Goal: Transaction & Acquisition: Subscribe to service/newsletter

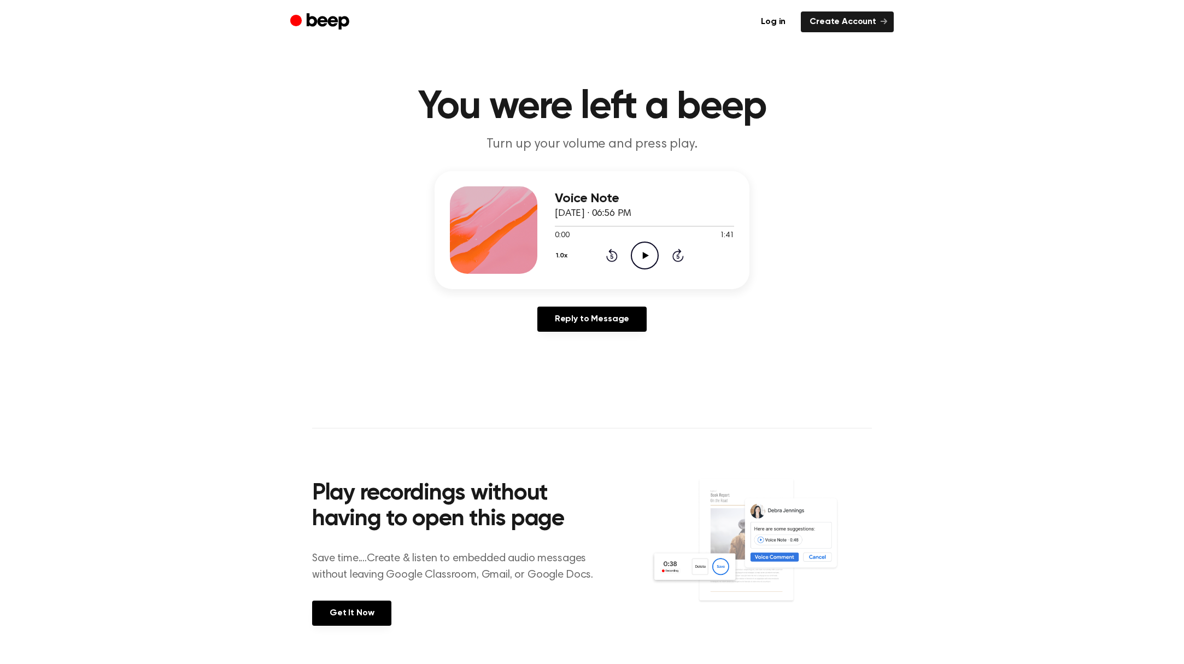
click at [646, 259] on icon "Play Audio" at bounding box center [645, 256] width 28 height 28
click at [644, 259] on icon "Pause Audio" at bounding box center [645, 256] width 28 height 28
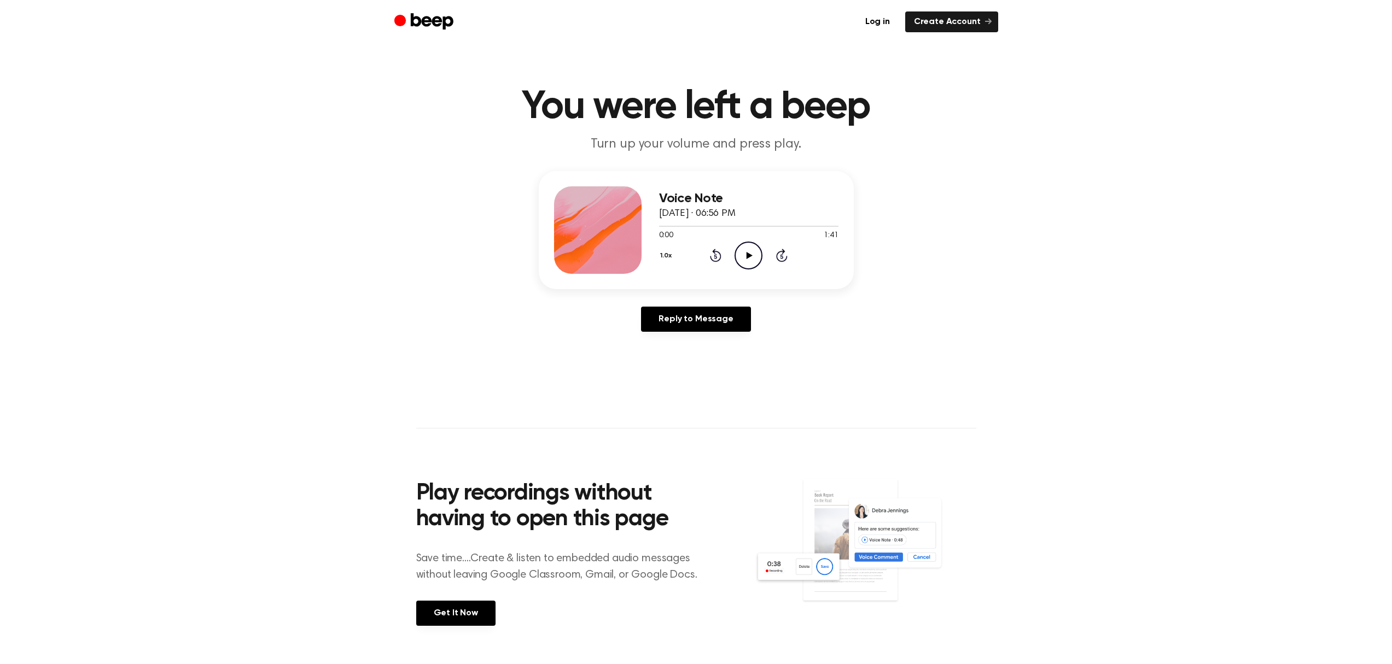
click at [750, 254] on icon at bounding box center [749, 255] width 6 height 7
click at [748, 256] on icon "Pause Audio" at bounding box center [748, 256] width 28 height 28
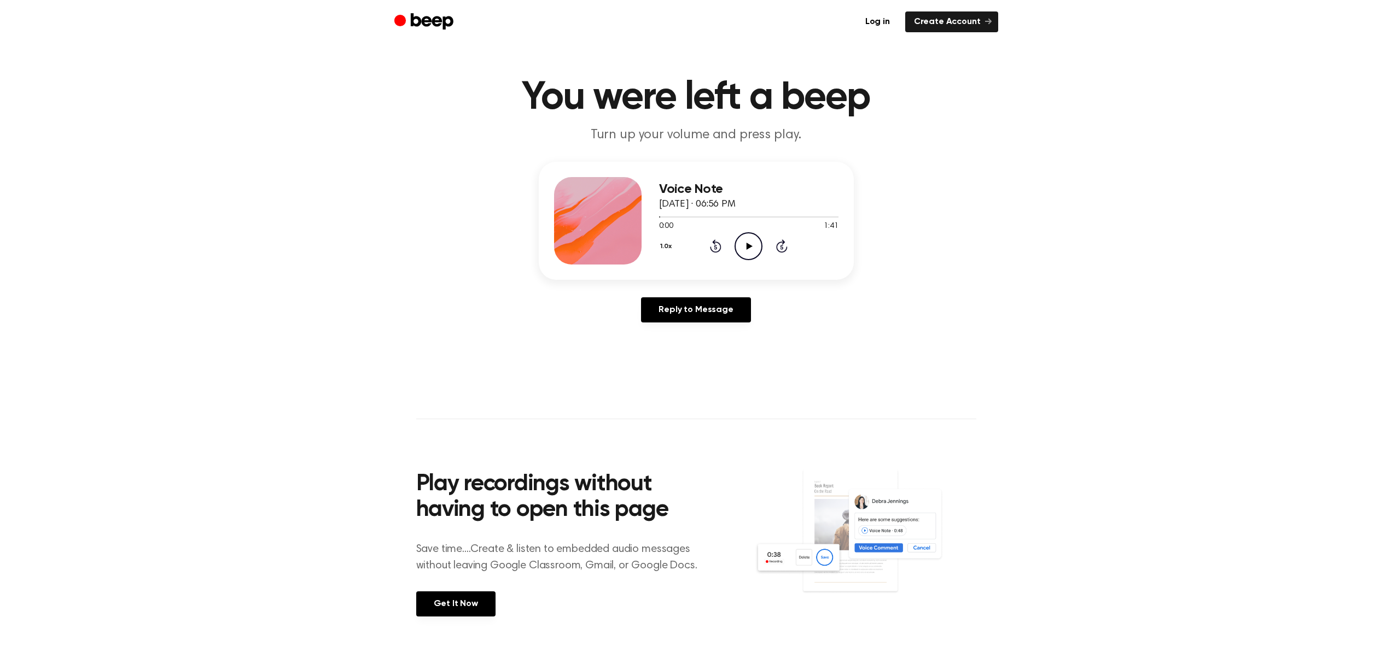
scroll to position [90, 0]
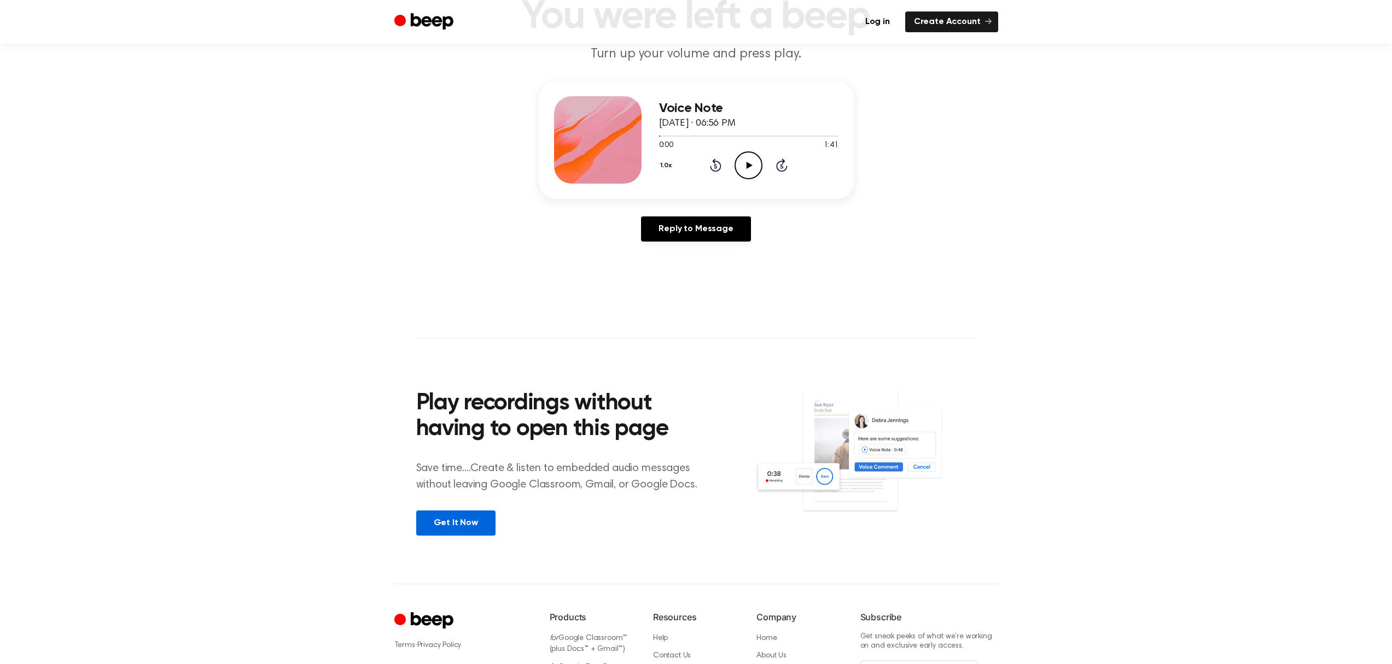
click at [451, 521] on link "Get It Now" at bounding box center [455, 523] width 79 height 25
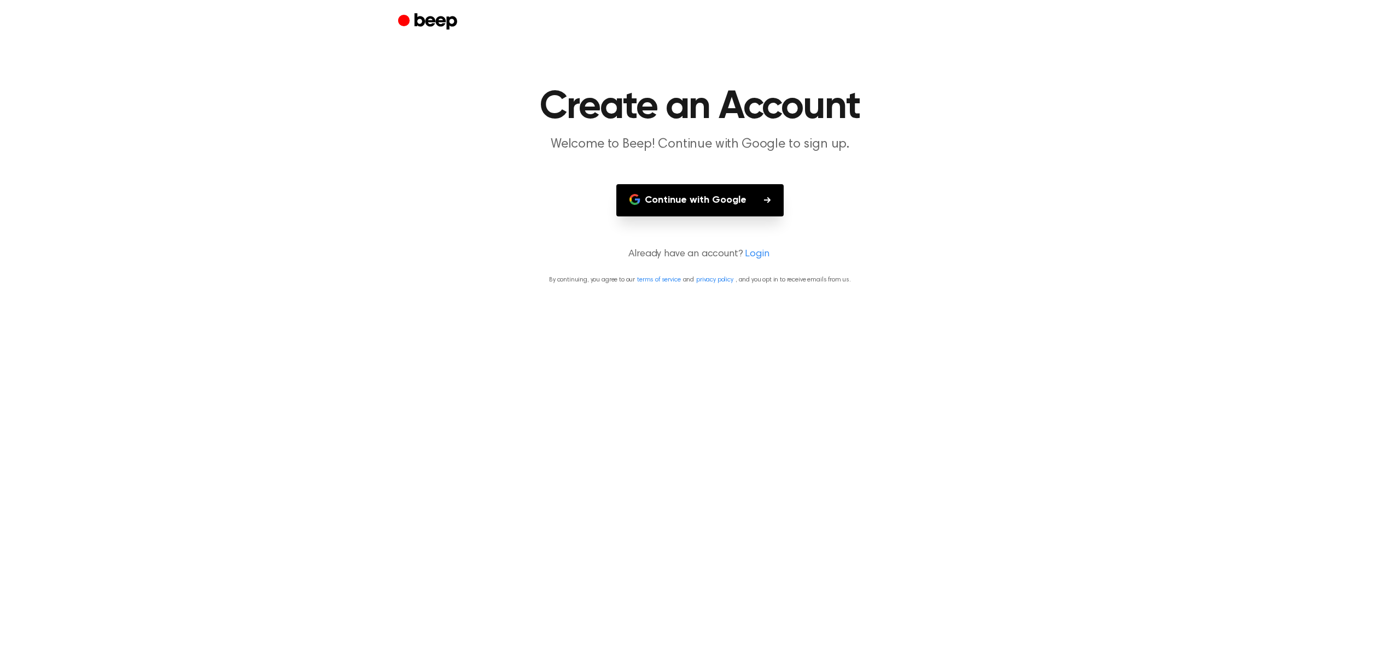
click at [685, 200] on button "Continue with Google" at bounding box center [699, 200] width 167 height 32
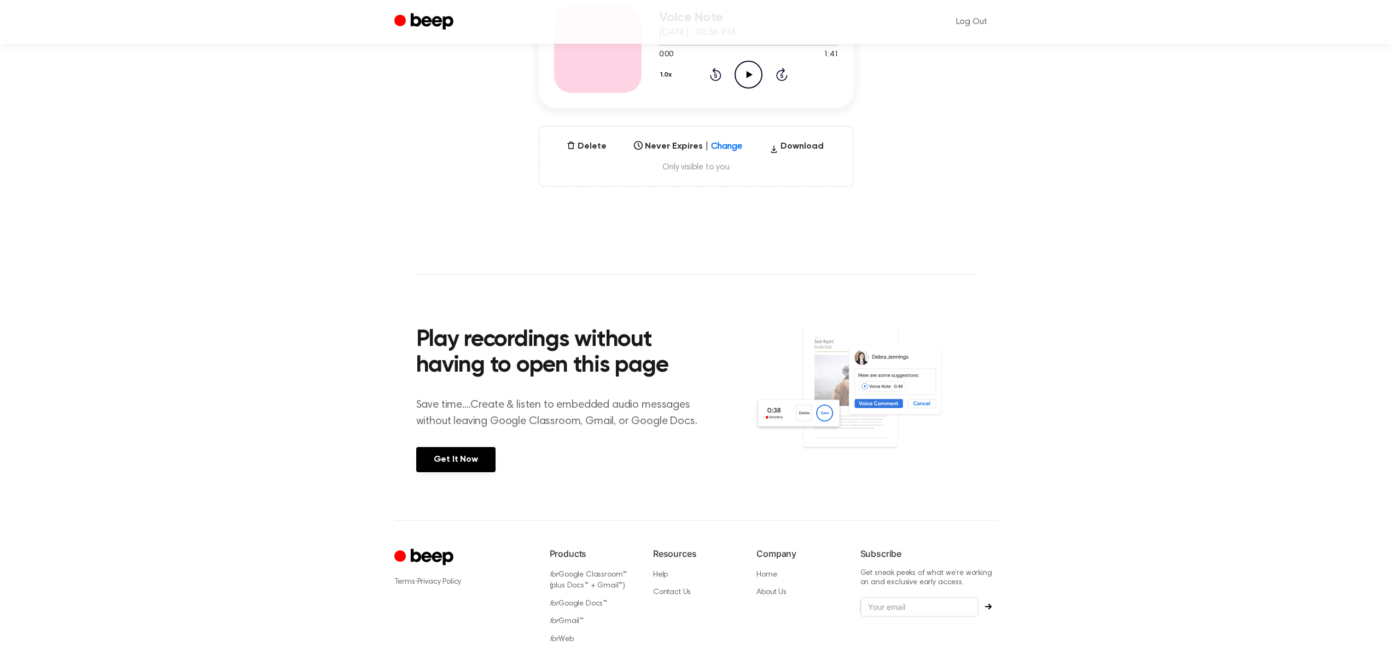
scroll to position [182, 0]
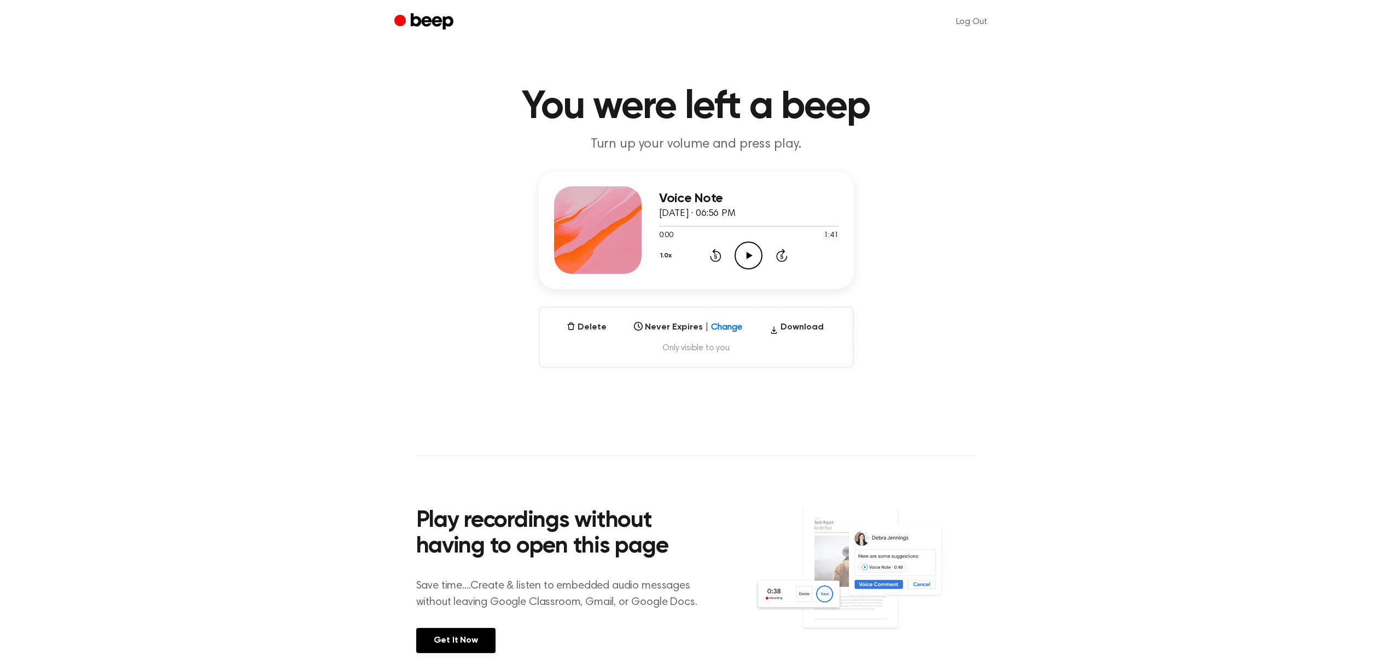
click at [742, 254] on icon "Play Audio" at bounding box center [748, 256] width 28 height 28
click at [748, 254] on icon "Pause Audio" at bounding box center [748, 256] width 28 height 28
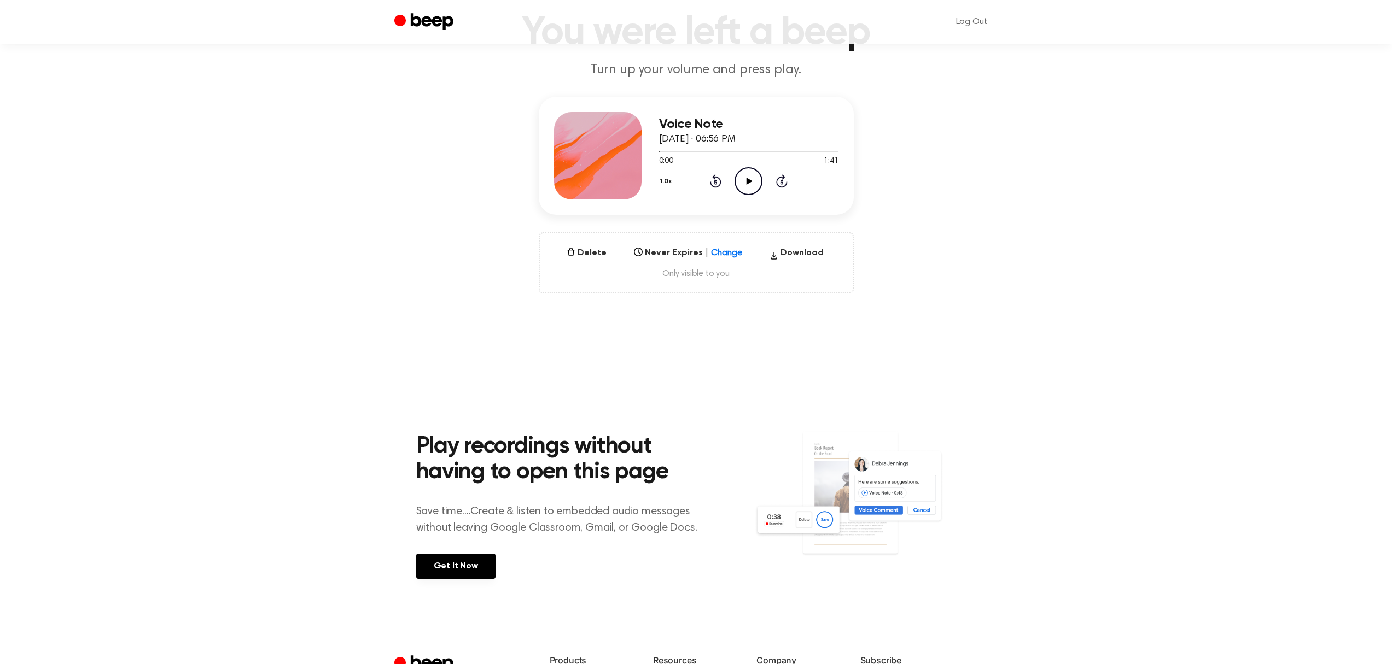
scroll to position [82, 0]
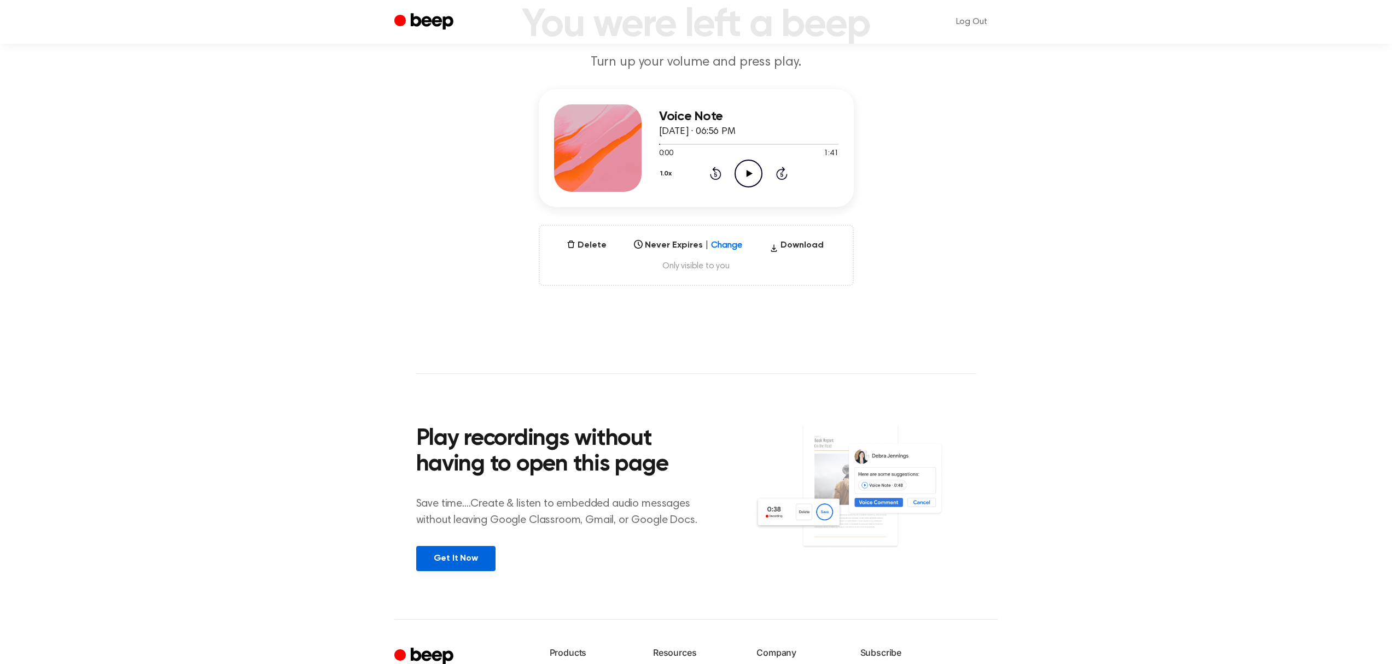
click at [463, 561] on link "Get It Now" at bounding box center [455, 558] width 79 height 25
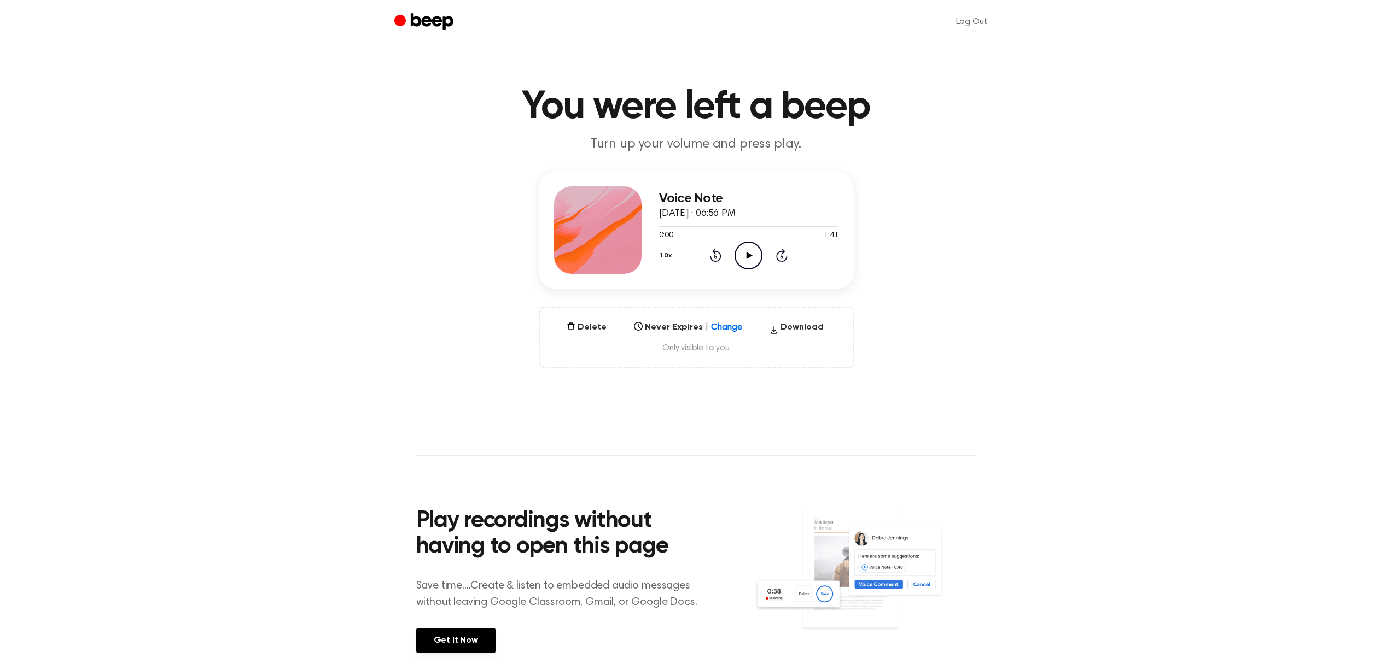
click at [754, 245] on icon "Play Audio" at bounding box center [748, 256] width 28 height 28
click at [750, 256] on icon at bounding box center [748, 255] width 5 height 7
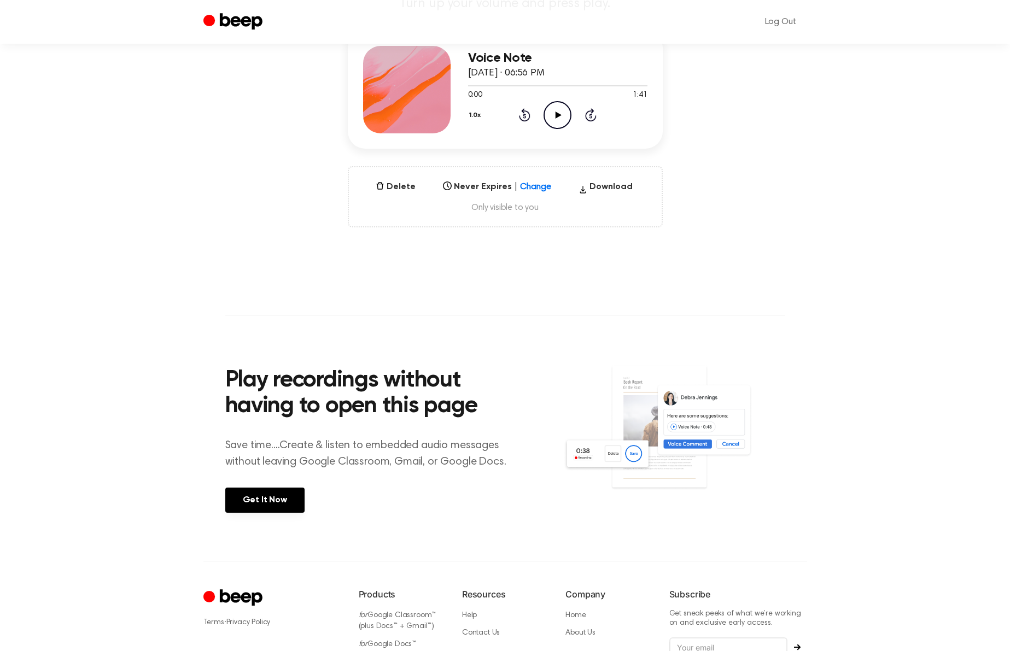
scroll to position [102, 0]
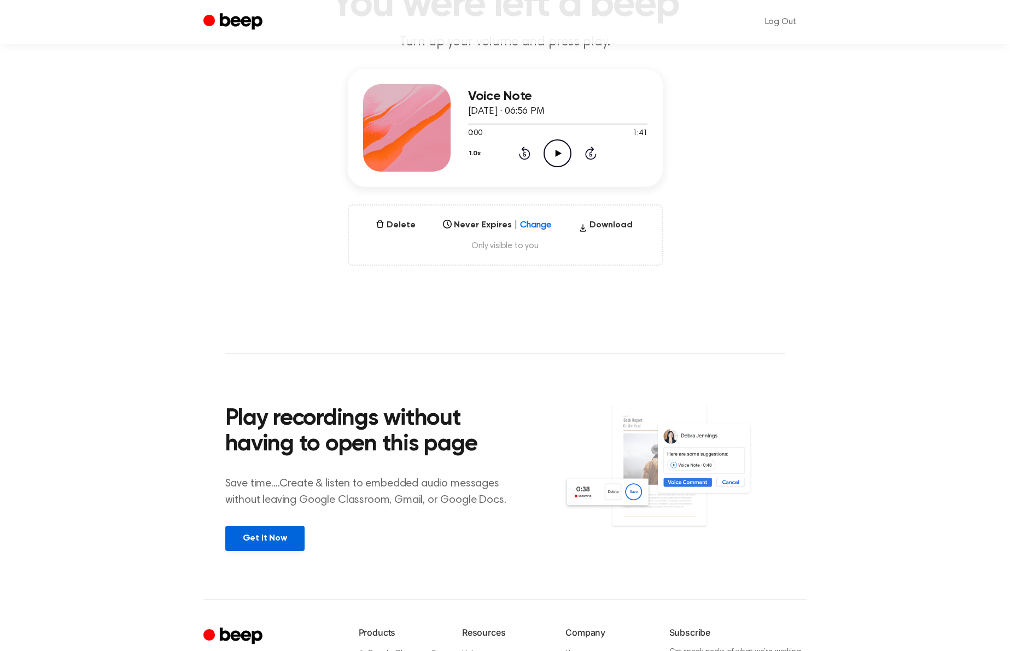
click at [272, 532] on link "Get It Now" at bounding box center [264, 538] width 79 height 25
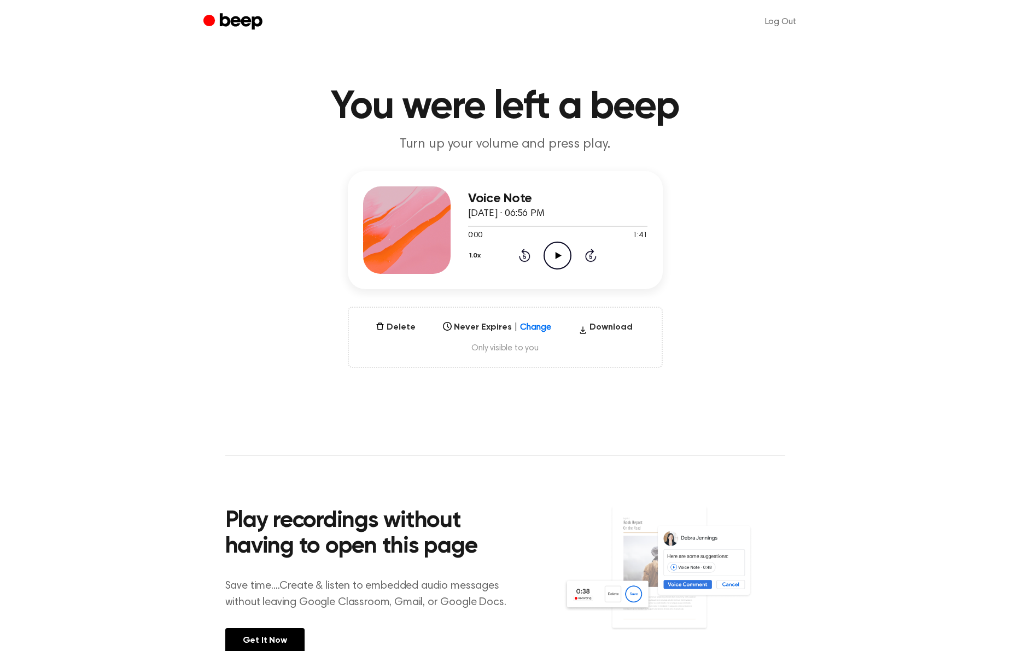
click at [562, 260] on icon "Play Audio" at bounding box center [558, 256] width 28 height 28
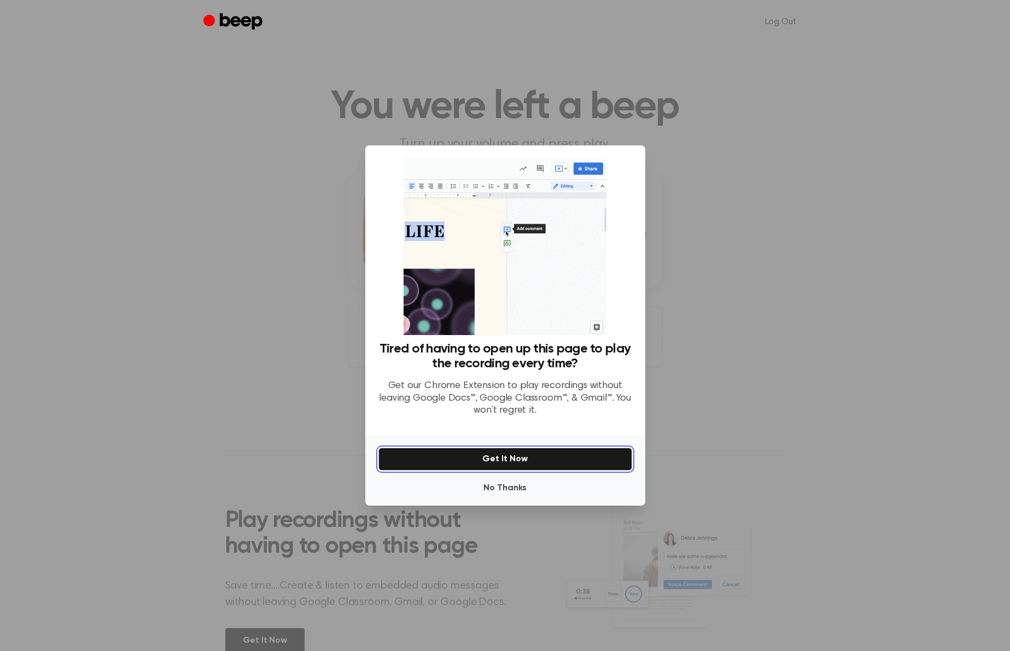
click at [509, 454] on button "Get It Now" at bounding box center [505, 459] width 254 height 23
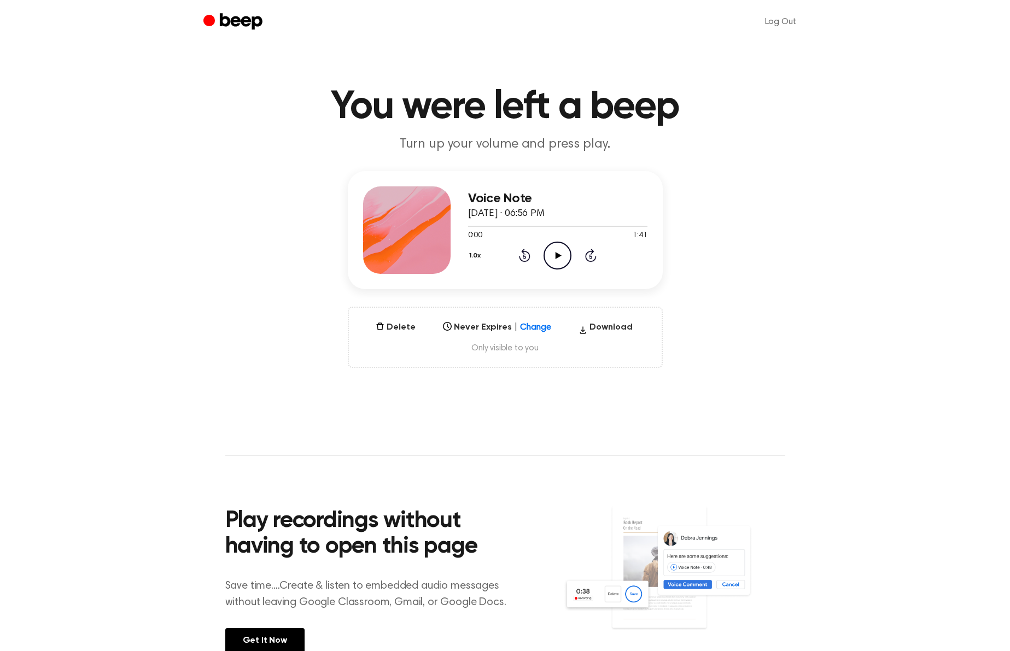
click at [554, 261] on icon "Play Audio" at bounding box center [558, 256] width 28 height 28
click at [560, 253] on icon "Pause Audio" at bounding box center [558, 256] width 28 height 28
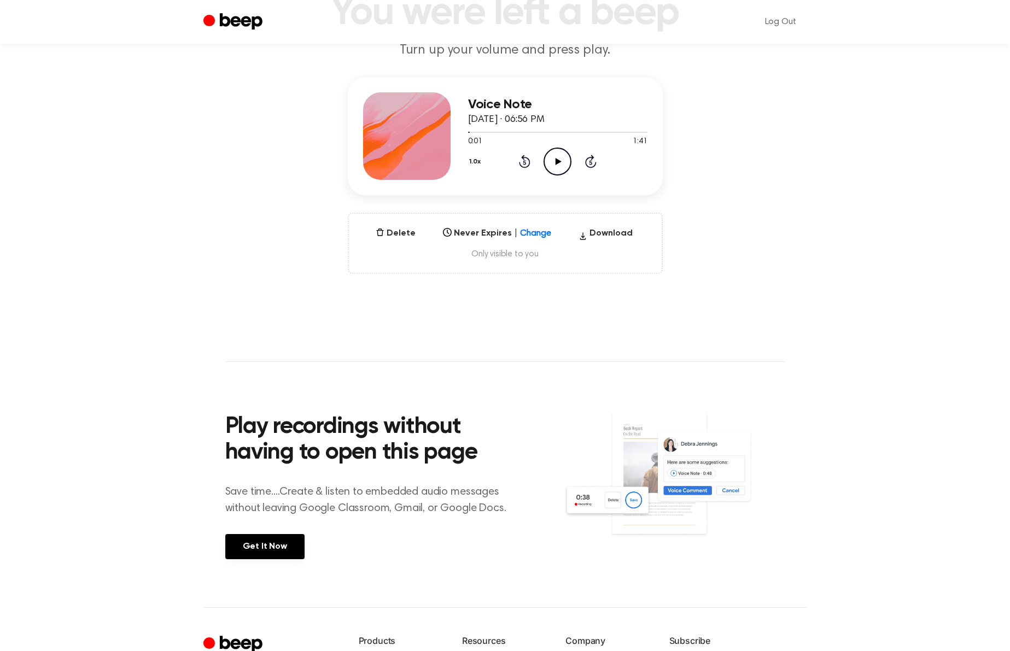
scroll to position [91, 0]
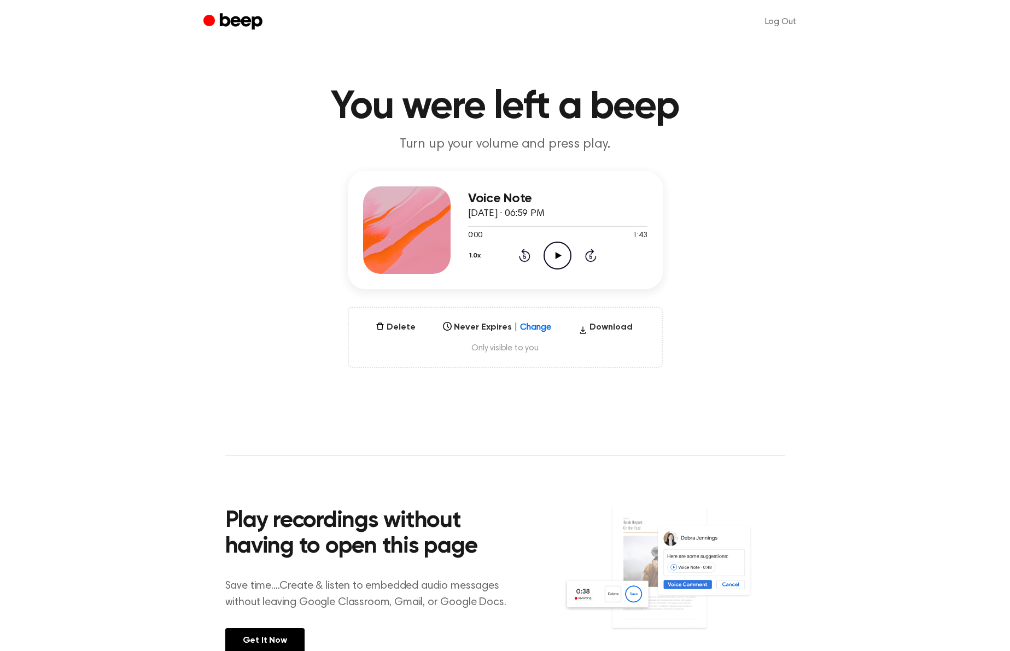
click at [564, 252] on icon "Play Audio" at bounding box center [558, 256] width 28 height 28
click at [559, 256] on icon at bounding box center [557, 255] width 5 height 7
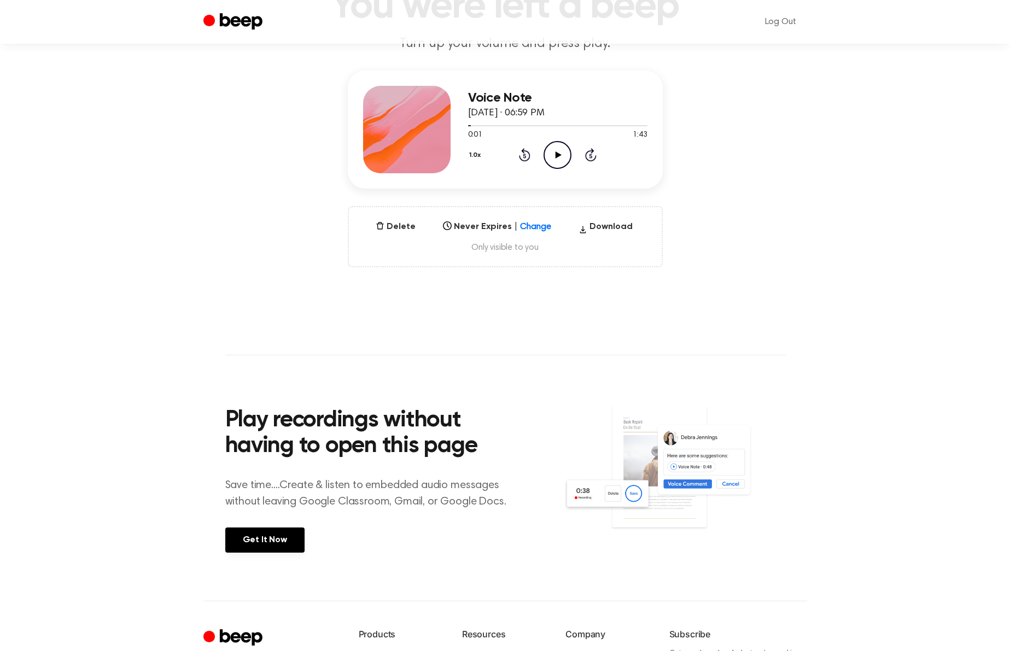
scroll to position [197, 0]
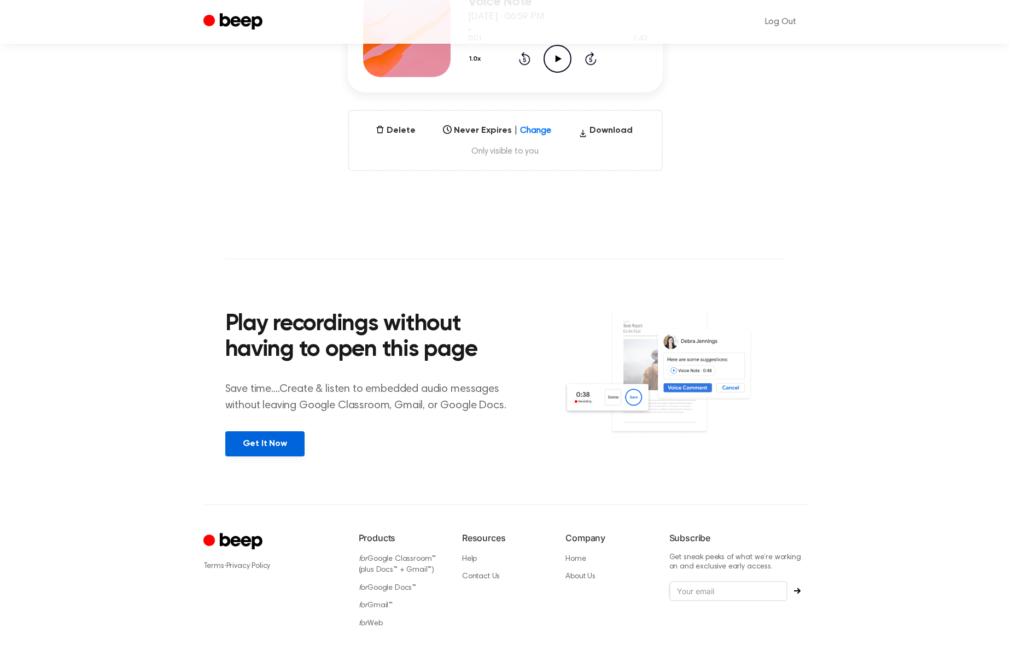
click at [267, 443] on link "Get It Now" at bounding box center [264, 443] width 79 height 25
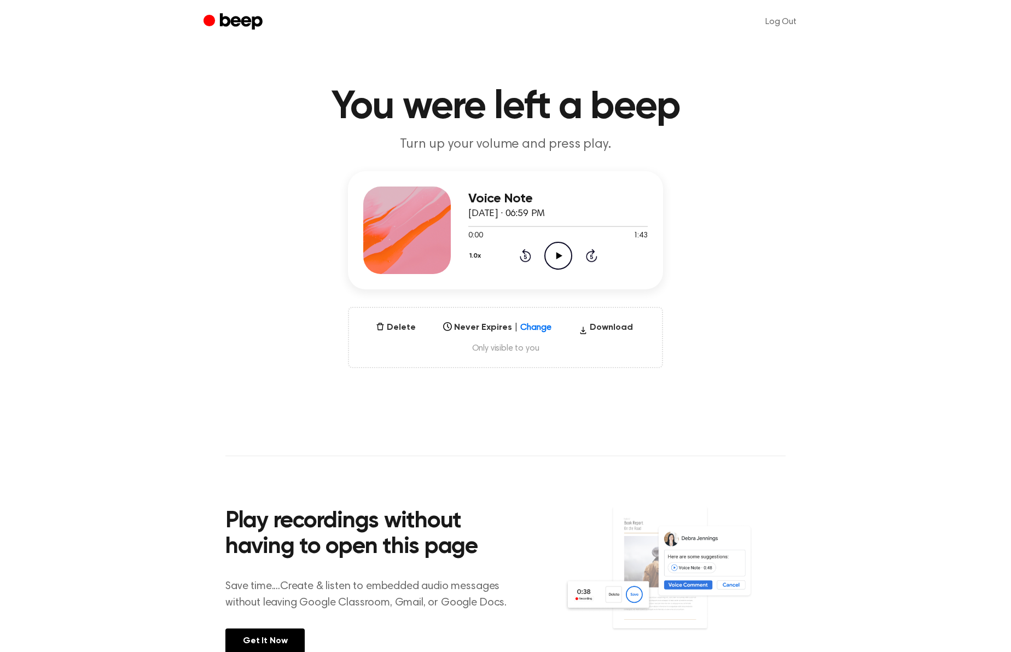
click at [555, 256] on icon "Play Audio" at bounding box center [558, 256] width 28 height 28
click at [558, 254] on icon "Pause Audio" at bounding box center [558, 256] width 28 height 28
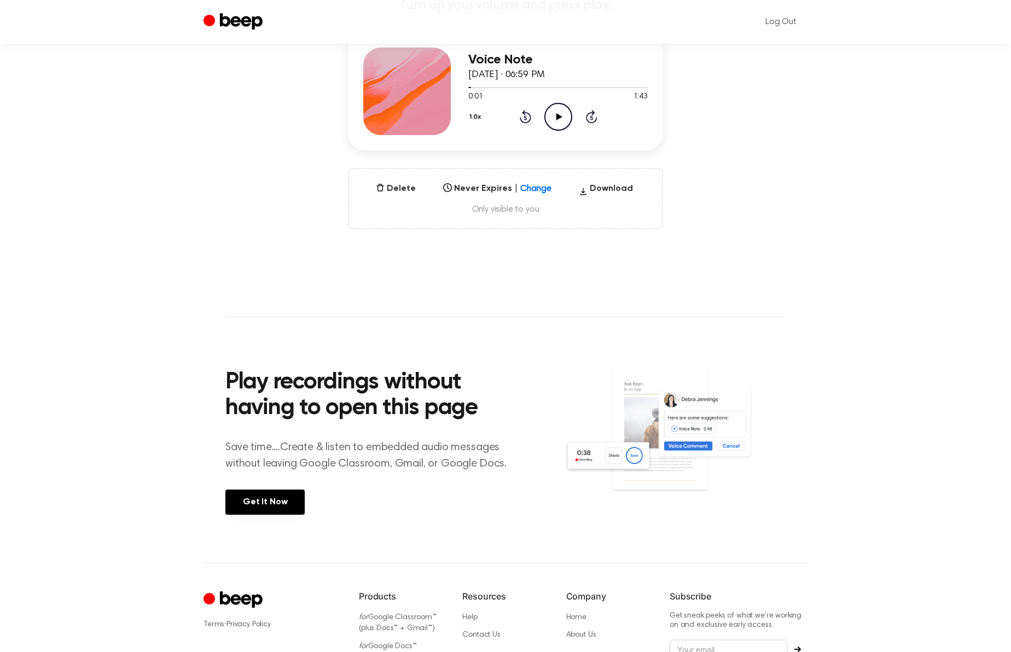
scroll to position [202, 0]
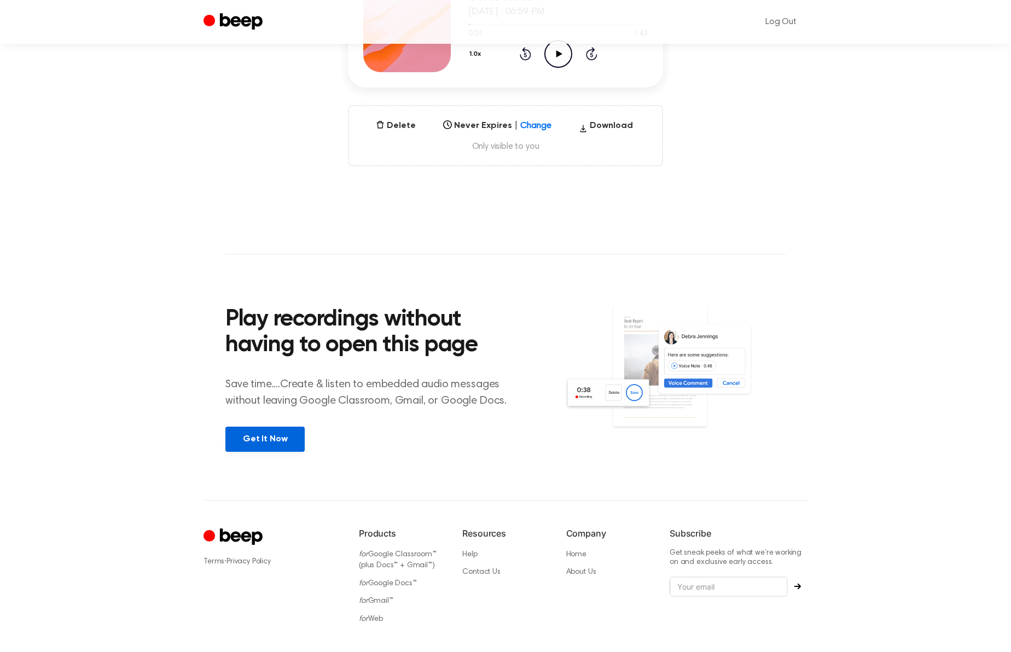
click at [268, 437] on link "Get It Now" at bounding box center [264, 439] width 79 height 25
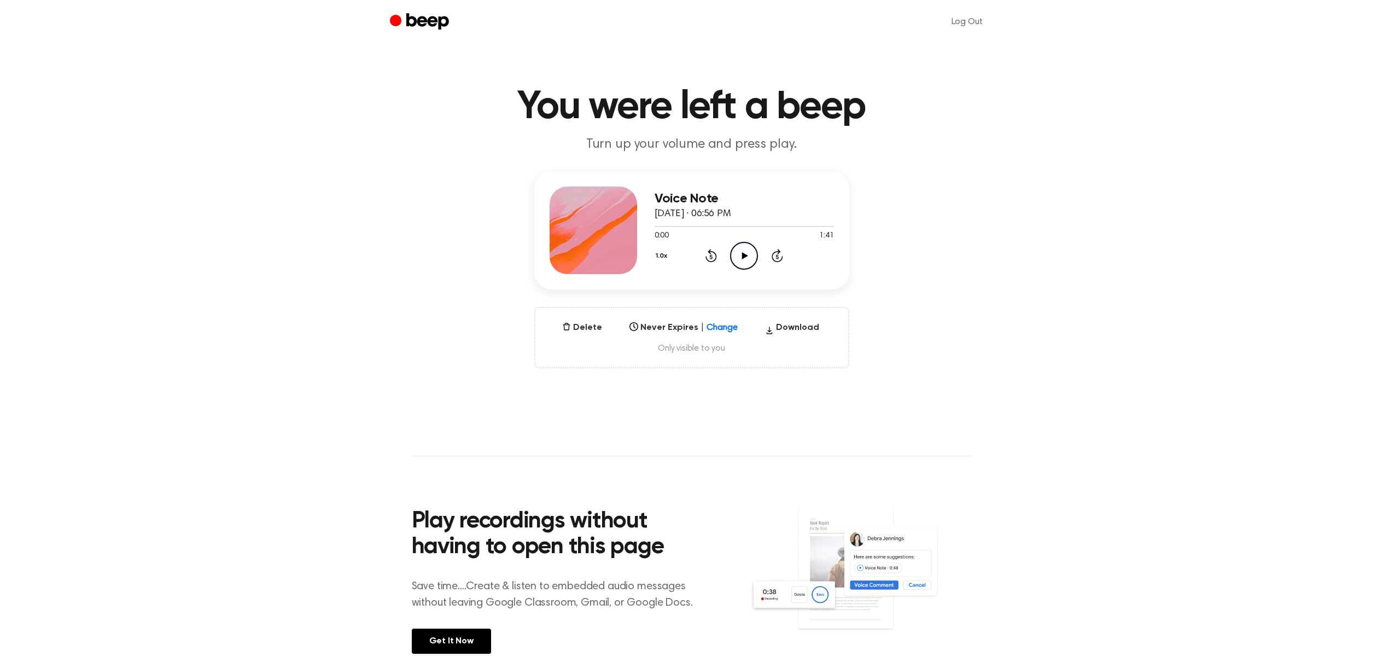
click at [740, 255] on icon "Play Audio" at bounding box center [744, 256] width 28 height 28
click at [743, 257] on icon "Pause Audio" at bounding box center [744, 256] width 28 height 28
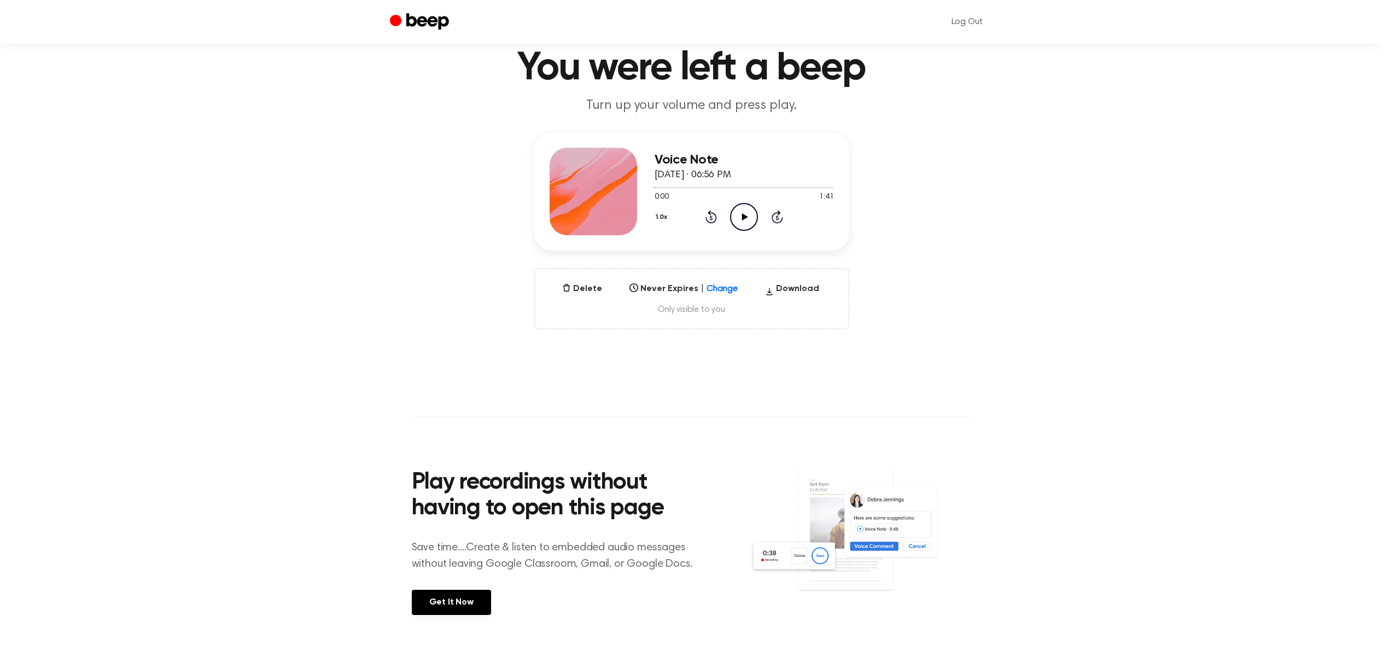
scroll to position [180, 0]
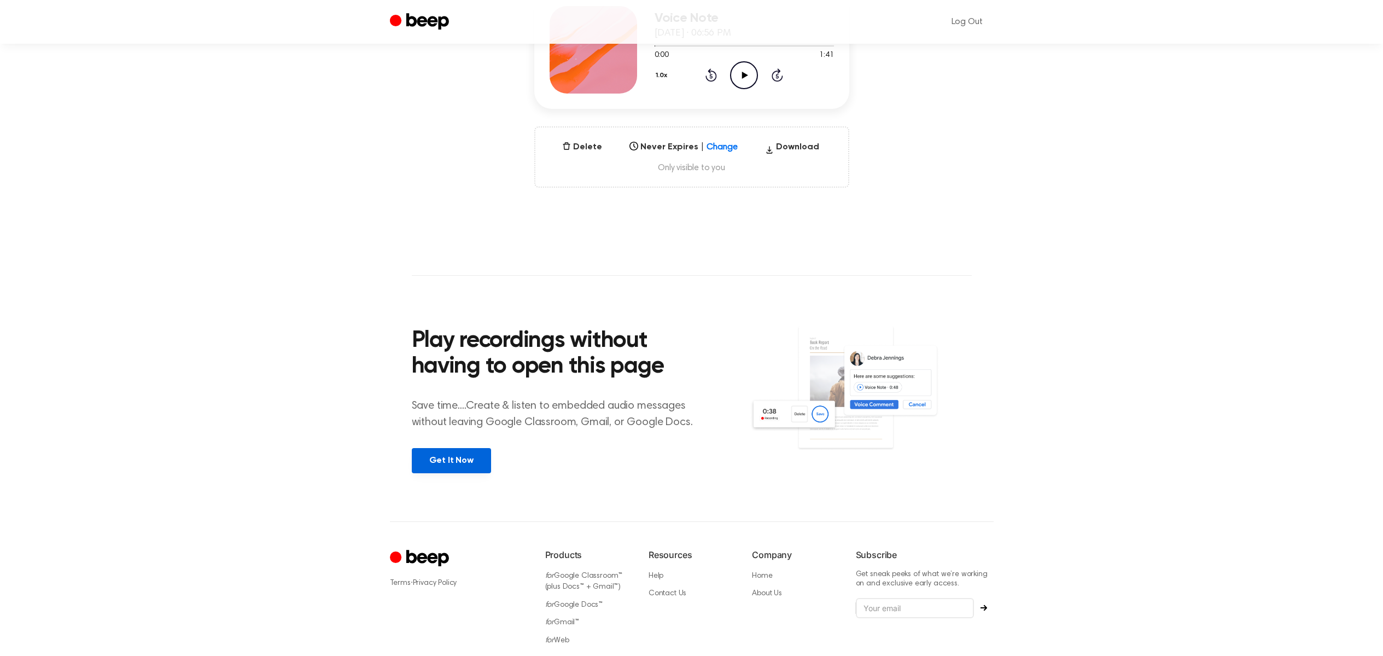
click at [457, 460] on link "Get It Now" at bounding box center [451, 460] width 79 height 25
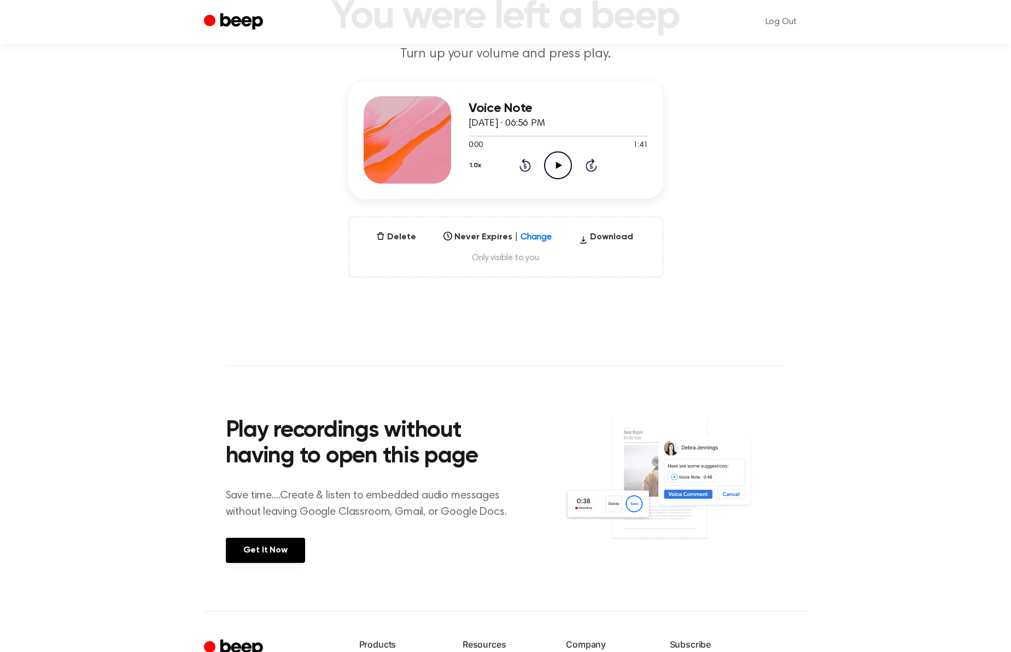
scroll to position [186, 0]
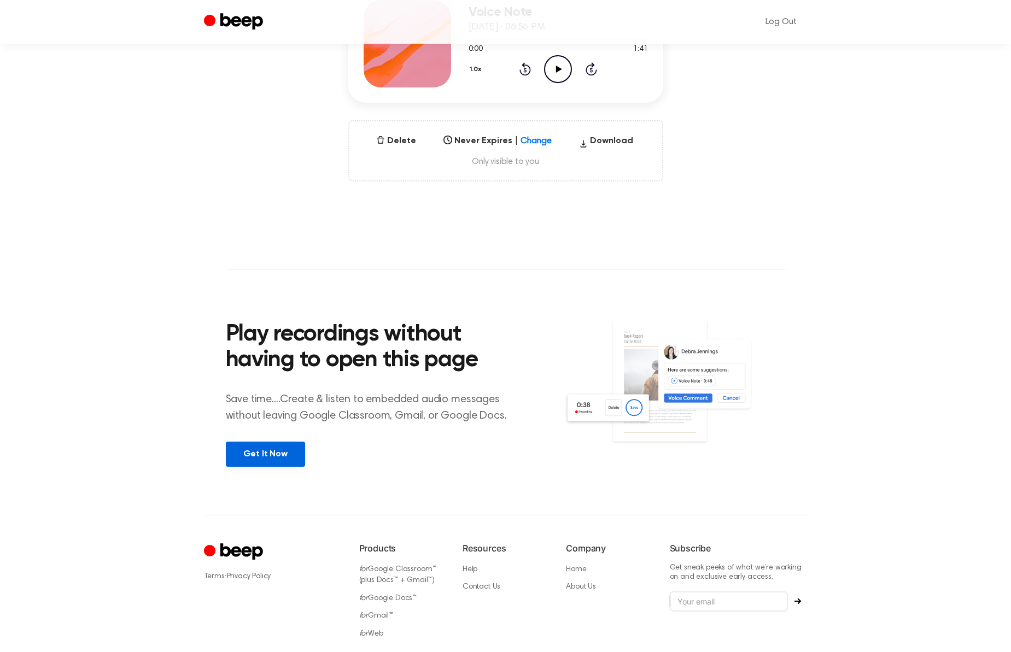
click at [277, 451] on link "Get It Now" at bounding box center [265, 454] width 79 height 25
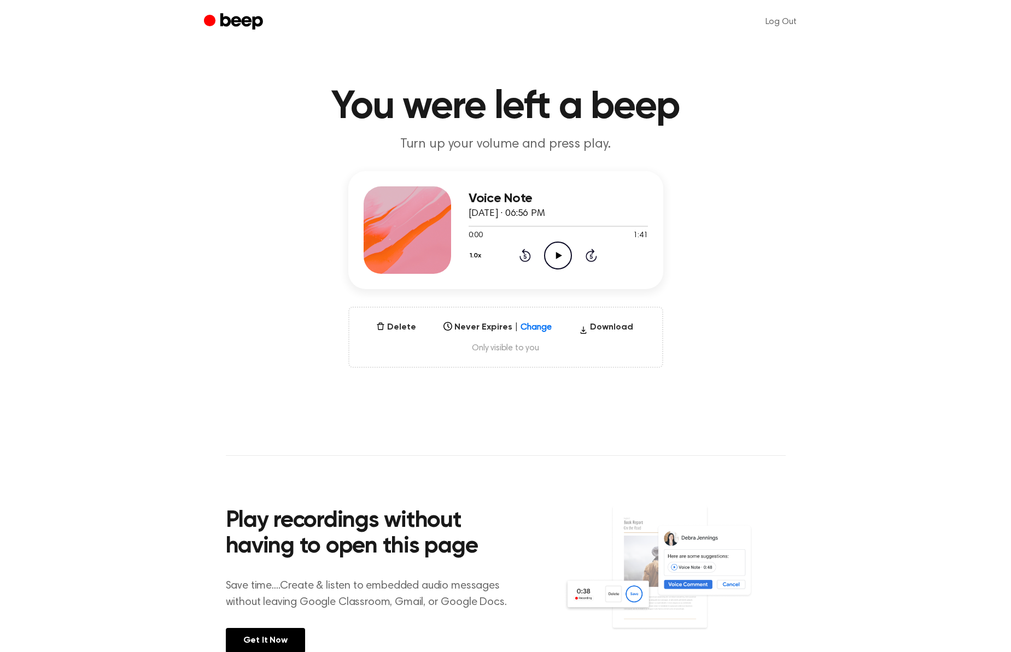
click at [559, 258] on icon "Play Audio" at bounding box center [558, 256] width 28 height 28
click at [559, 258] on icon at bounding box center [558, 255] width 5 height 7
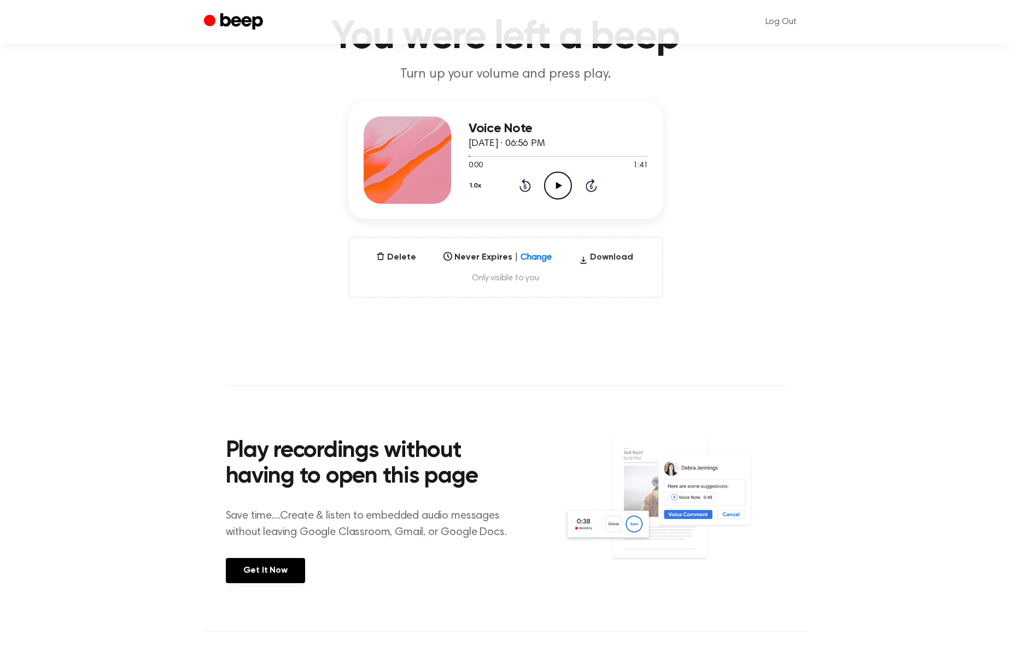
scroll to position [192, 0]
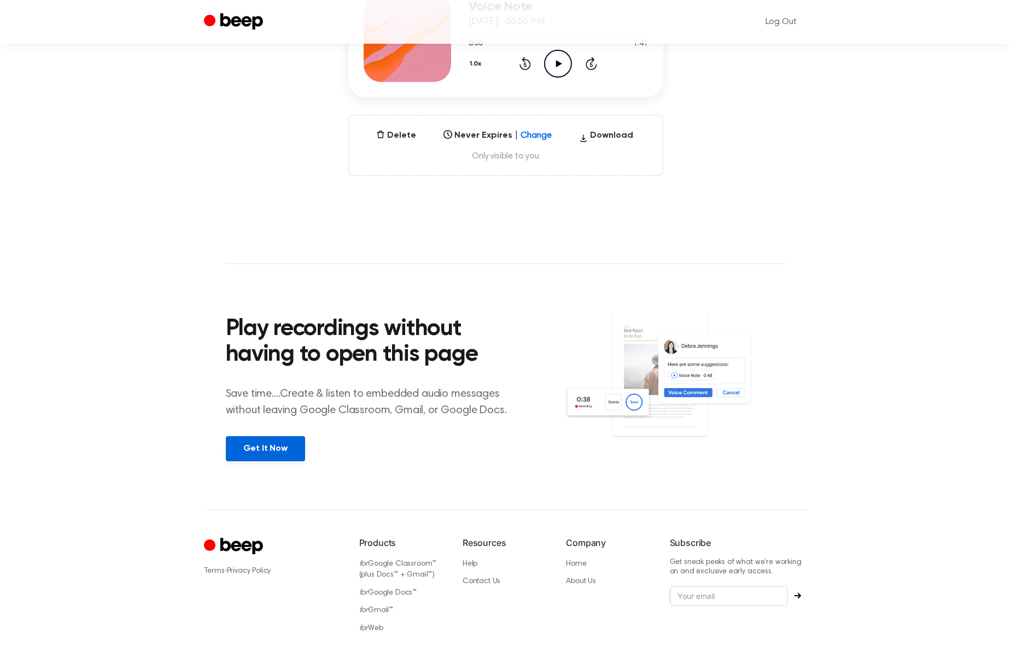
click at [264, 448] on link "Get It Now" at bounding box center [265, 448] width 79 height 25
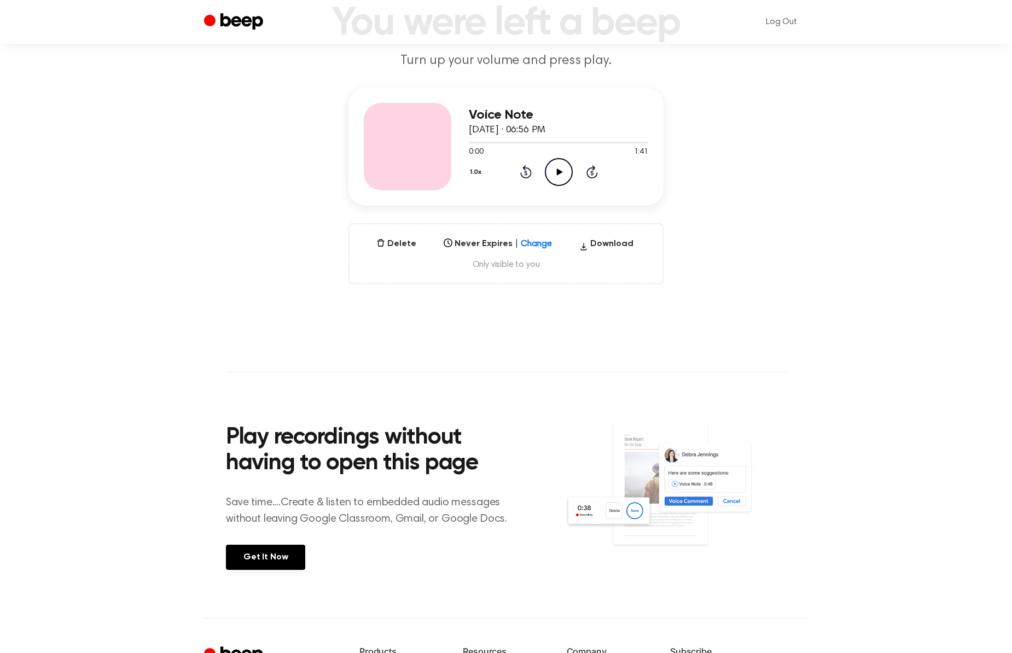
scroll to position [256, 0]
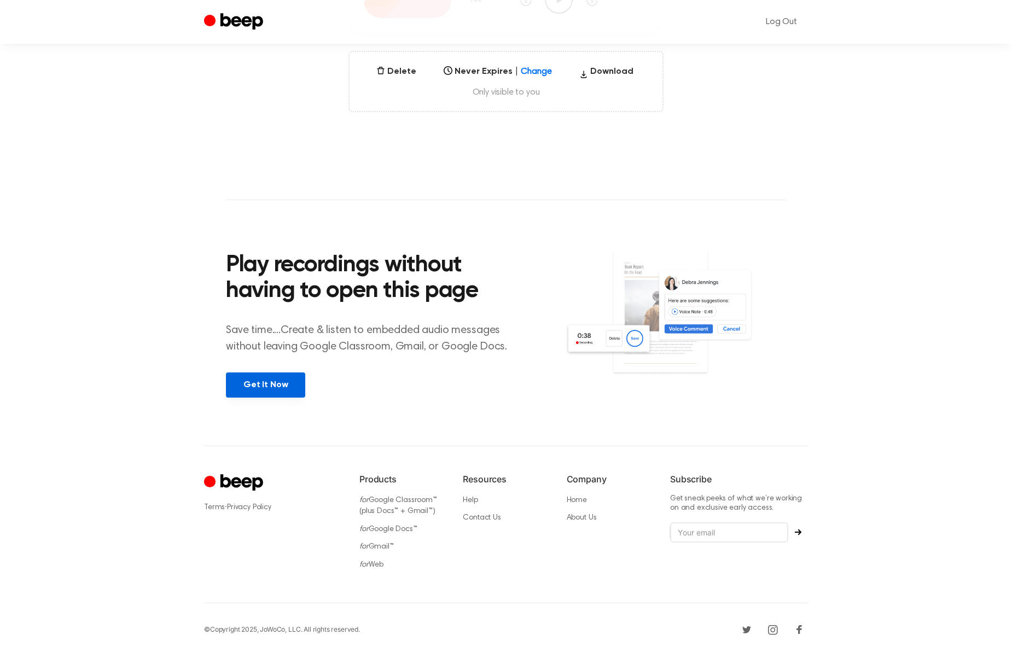
click at [271, 378] on link "Get It Now" at bounding box center [265, 384] width 79 height 25
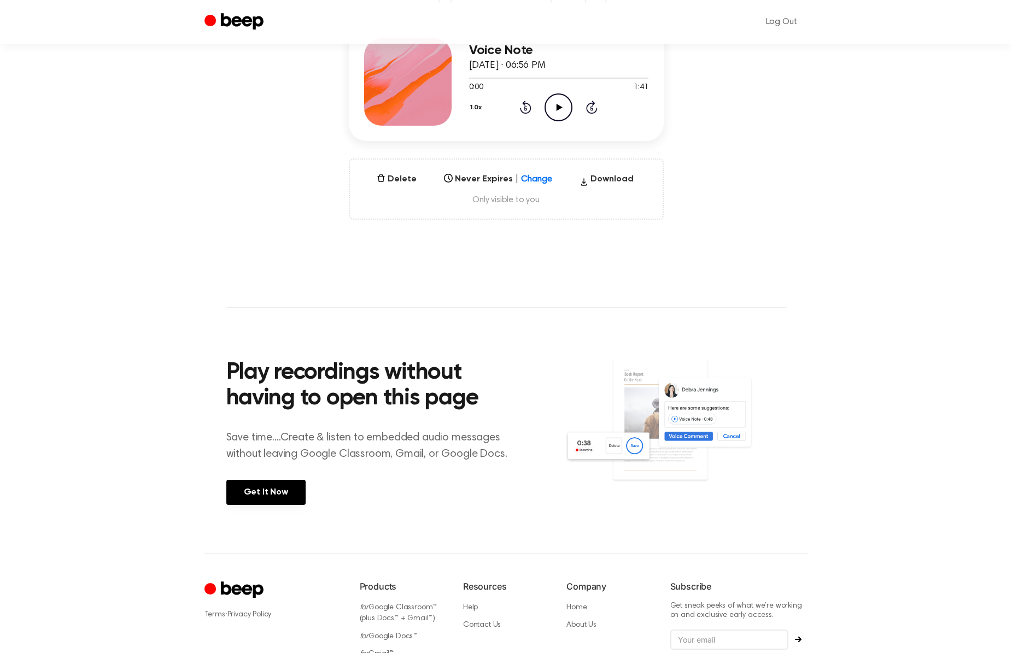
scroll to position [153, 0]
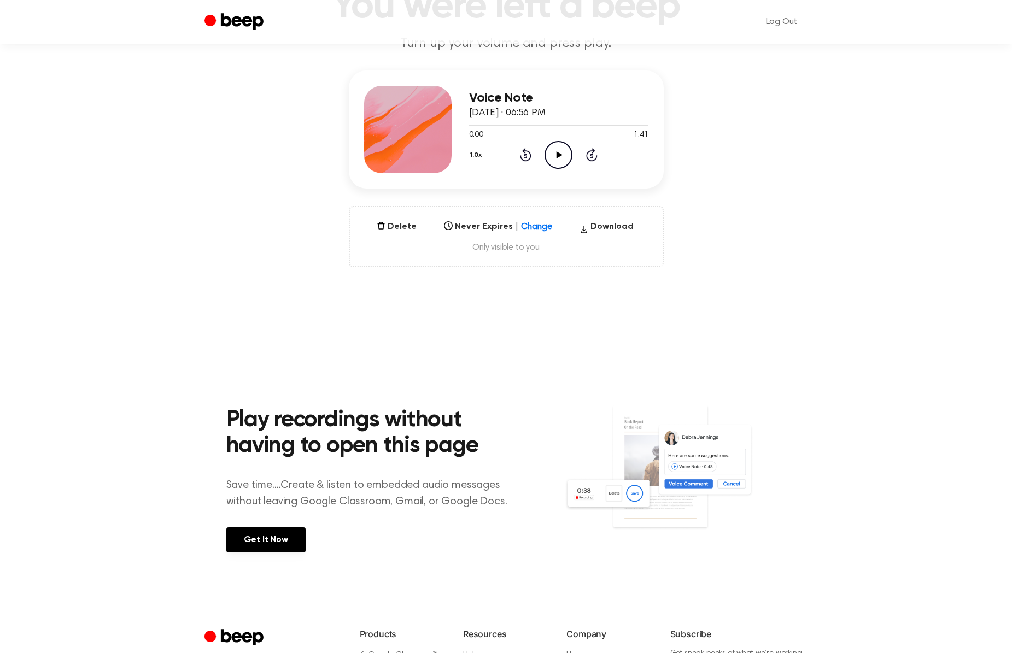
scroll to position [255, 0]
